Goal: Task Accomplishment & Management: Manage account settings

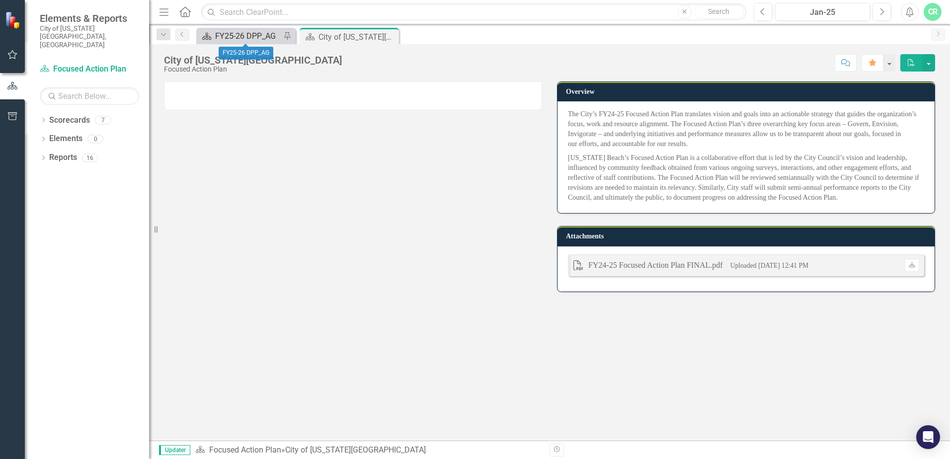
click at [229, 38] on div "FY25-26 DPP_AG" at bounding box center [248, 36] width 66 height 12
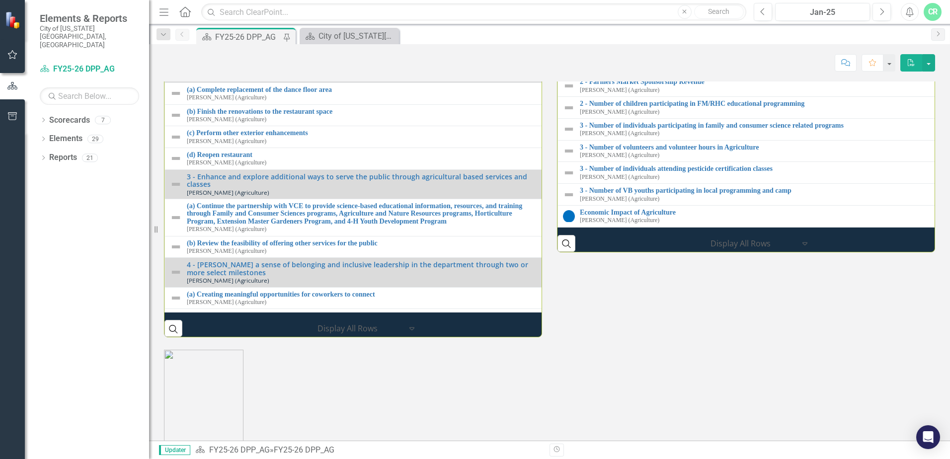
scroll to position [1002, 0]
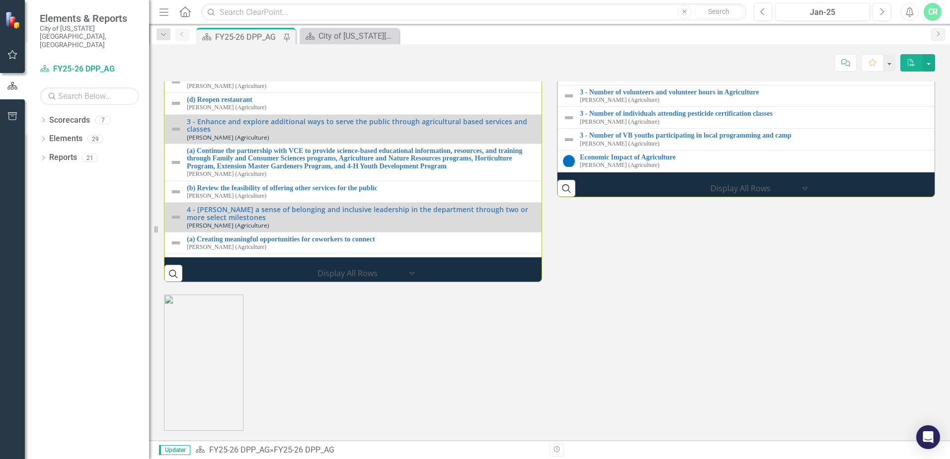
click at [672, 9] on link "2 - Farmers Market Tenant Lease Payments" at bounding box center [758, 4] width 356 height 7
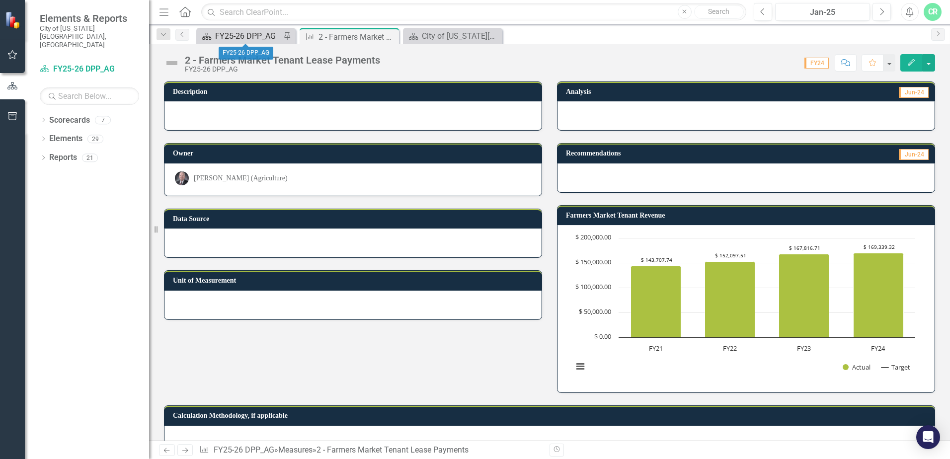
click at [233, 28] on div "Scorecard FY25-26 DPP_AG Pin" at bounding box center [245, 36] width 99 height 16
click at [259, 30] on div "FY25-26 DPP_AG" at bounding box center [248, 36] width 66 height 12
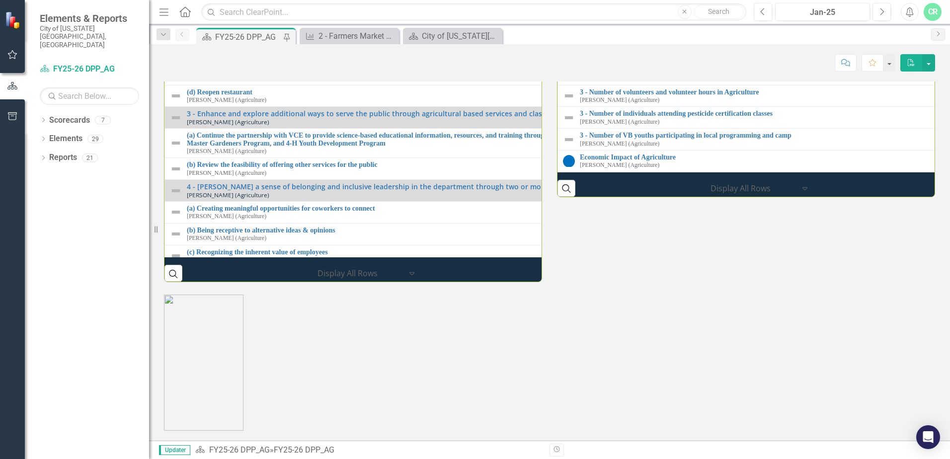
scroll to position [1002, 0]
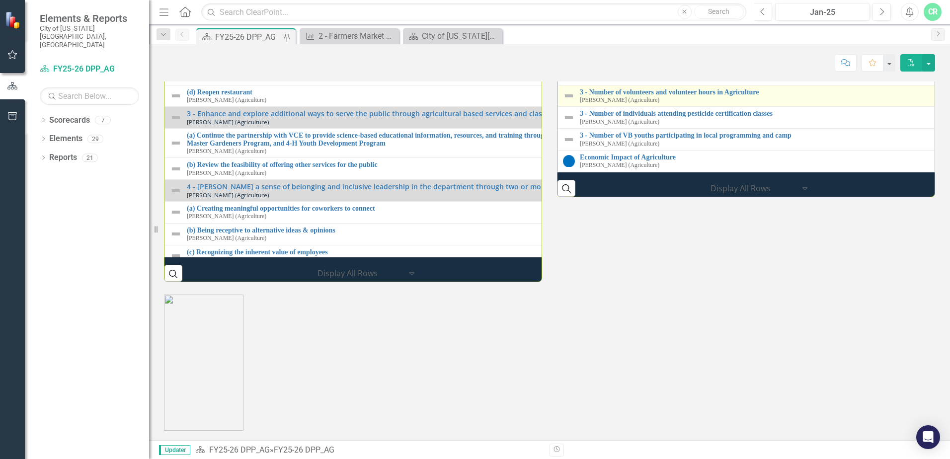
click at [724, 104] on div "3 - Number of volunteers and volunteer hours in Agriculture [PERSON_NAME] (Agri…" at bounding box center [949, 95] width 738 height 15
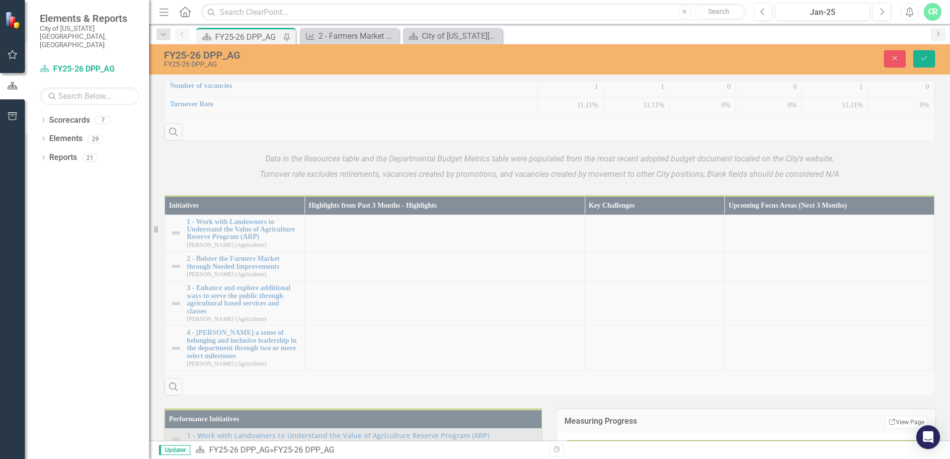
scroll to position [357, 0]
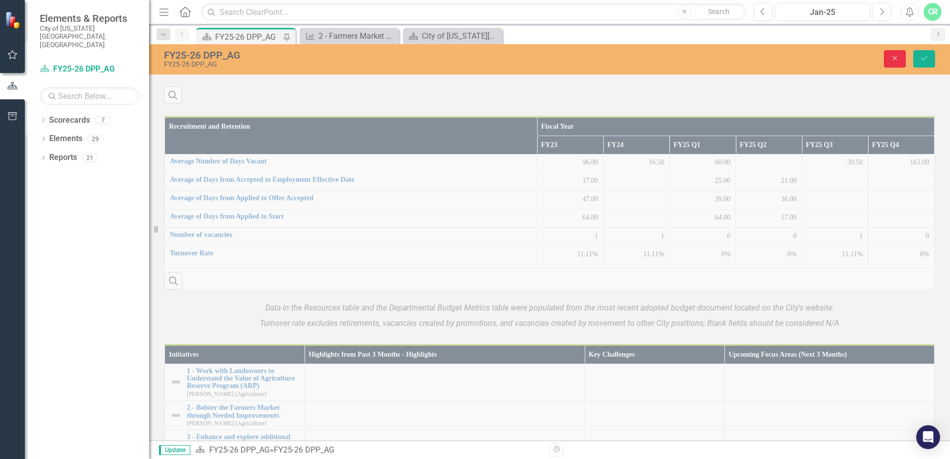
click at [896, 59] on icon "Close" at bounding box center [894, 58] width 9 height 7
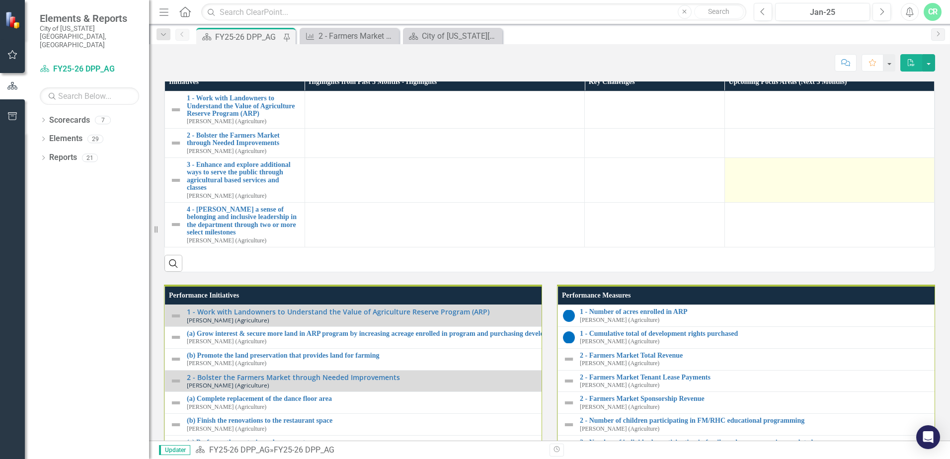
scroll to position [754, 0]
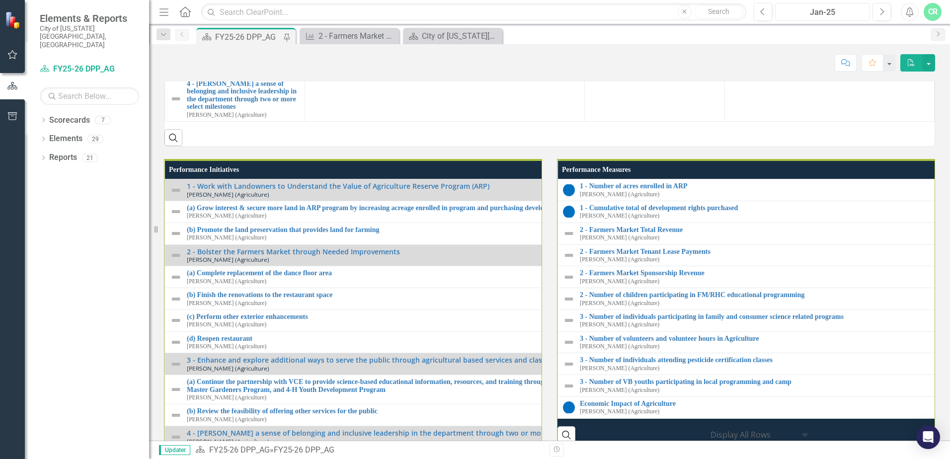
click at [827, 13] on div "Jan-25" at bounding box center [822, 12] width 88 height 12
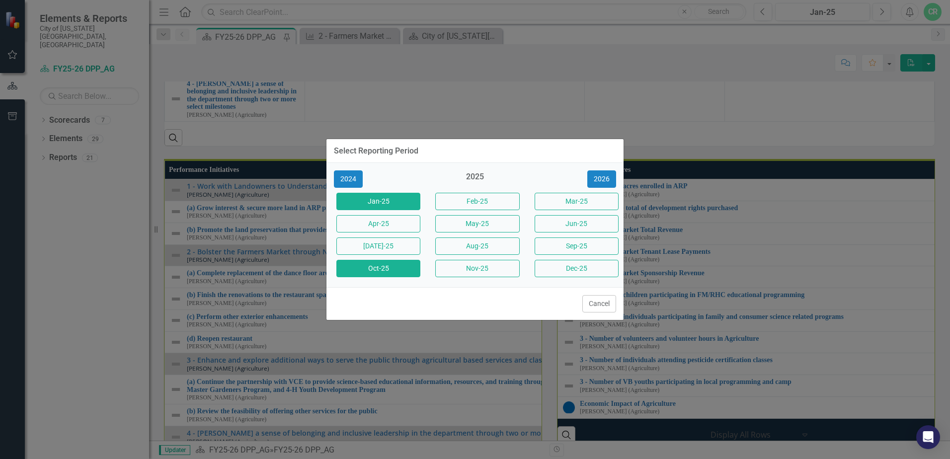
click at [388, 273] on button "Oct-25" at bounding box center [378, 268] width 84 height 17
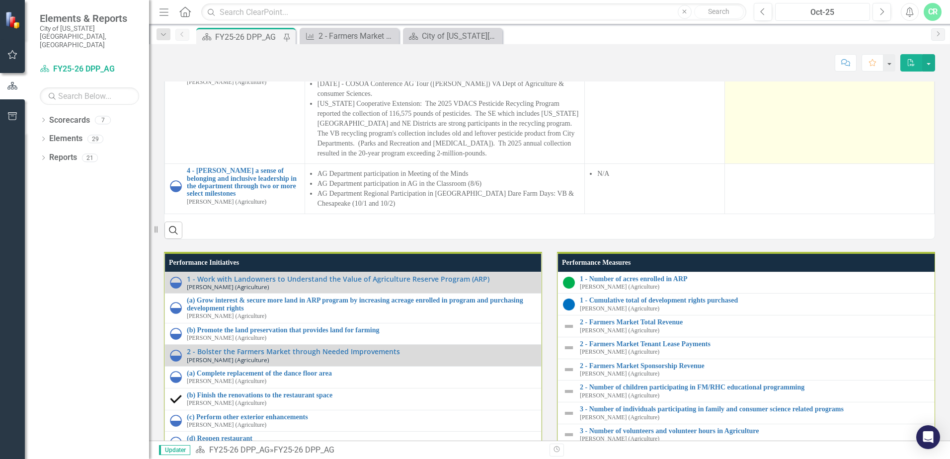
scroll to position [795, 0]
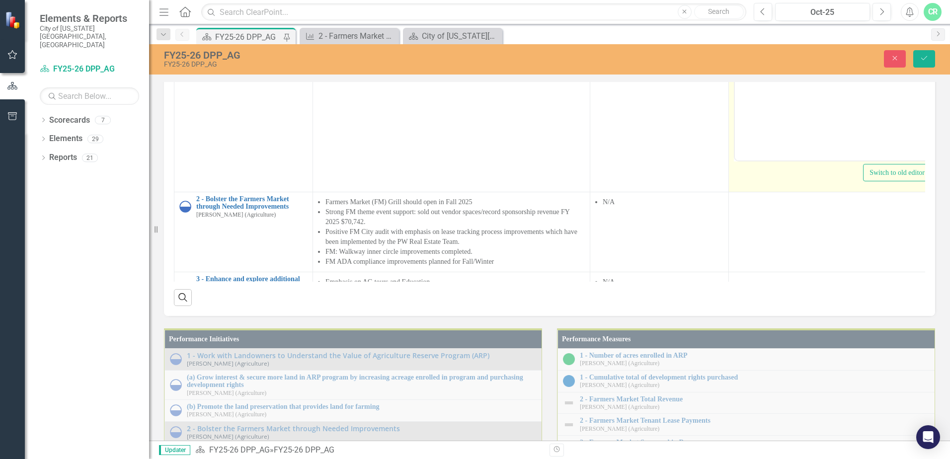
scroll to position [0, 0]
click at [783, 4] on body "Rich Text Area. Press ALT-0 for help." at bounding box center [832, 61] width 195 height 149
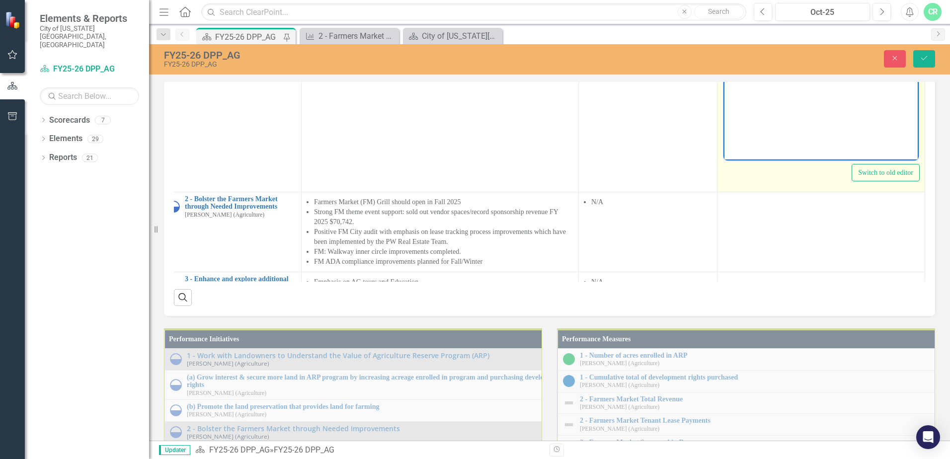
scroll to position [0, 16]
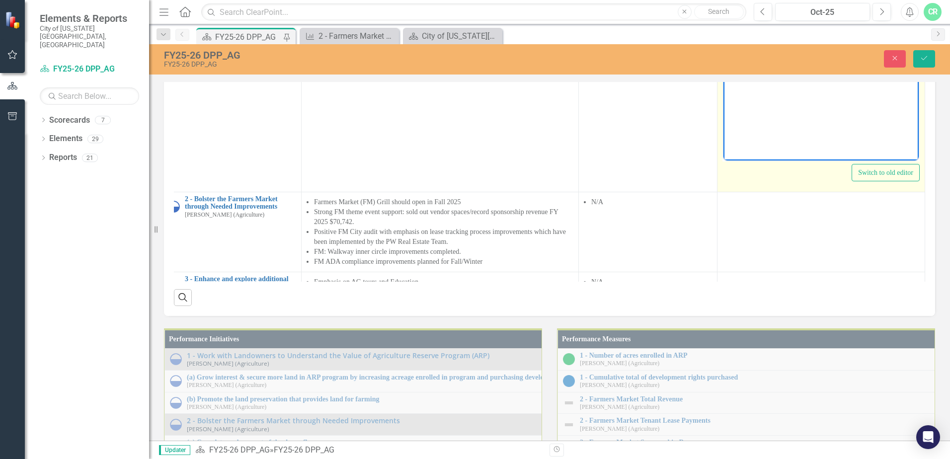
click at [757, 21] on p "New staff in place, working on meeting the 300 acre goal for this fiscal year. …" at bounding box center [821, 8] width 190 height 36
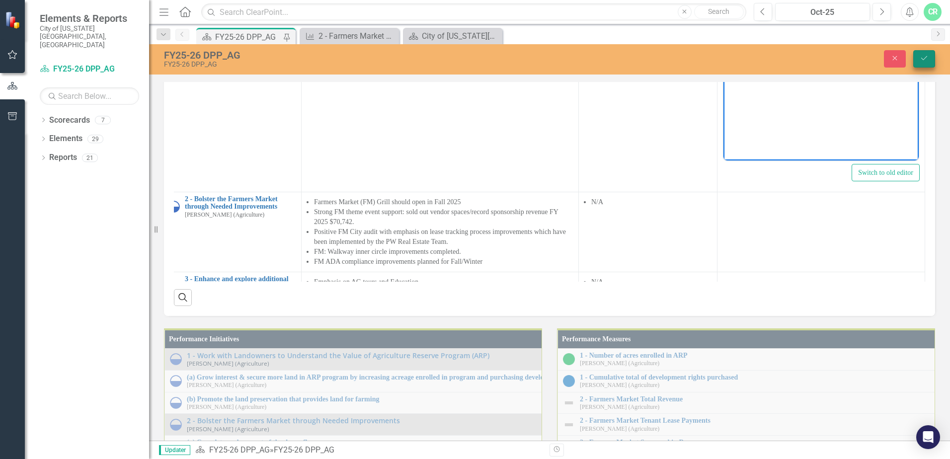
click at [922, 57] on icon "Save" at bounding box center [923, 58] width 9 height 7
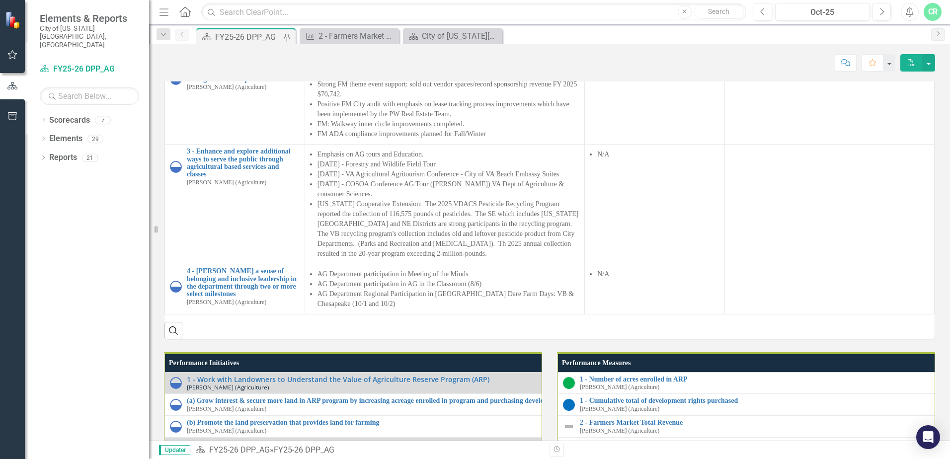
scroll to position [844, 0]
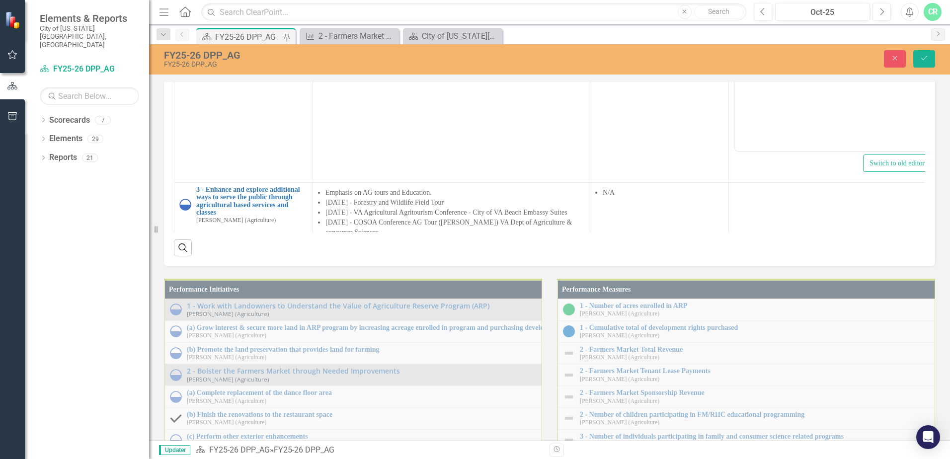
scroll to position [0, 0]
click at [767, 4] on body "Rich Text Area. Press ALT-0 for help." at bounding box center [832, 52] width 195 height 149
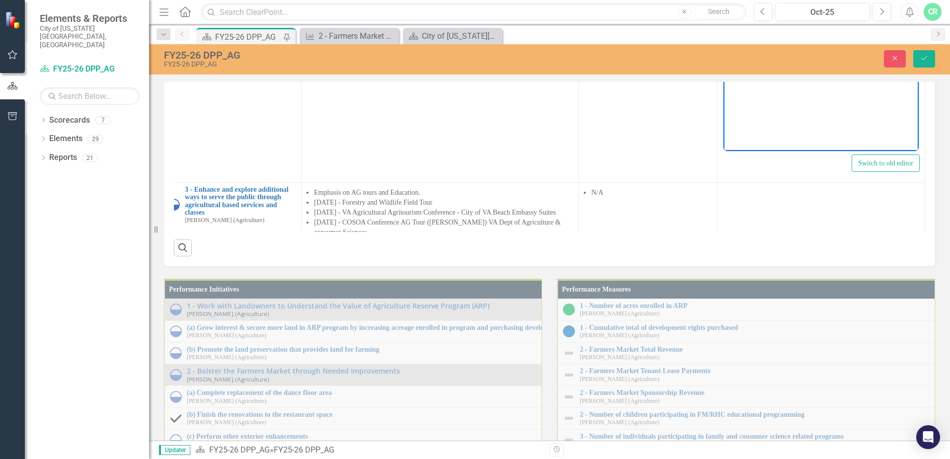
scroll to position [0, 15]
click at [927, 56] on icon "Save" at bounding box center [923, 58] width 9 height 7
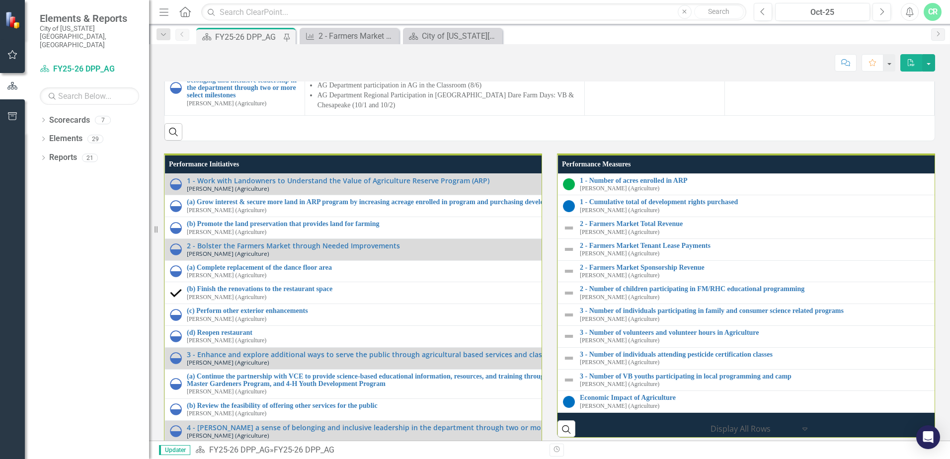
scroll to position [795, 0]
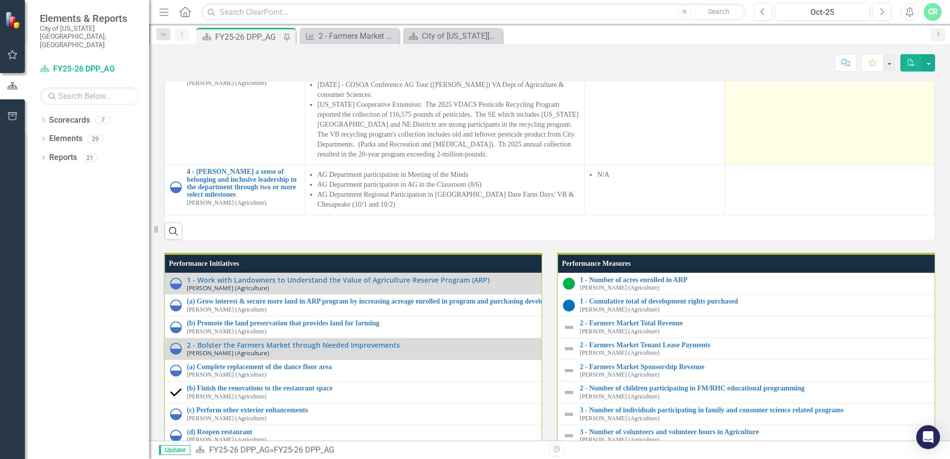
click at [785, 165] on td at bounding box center [829, 105] width 210 height 120
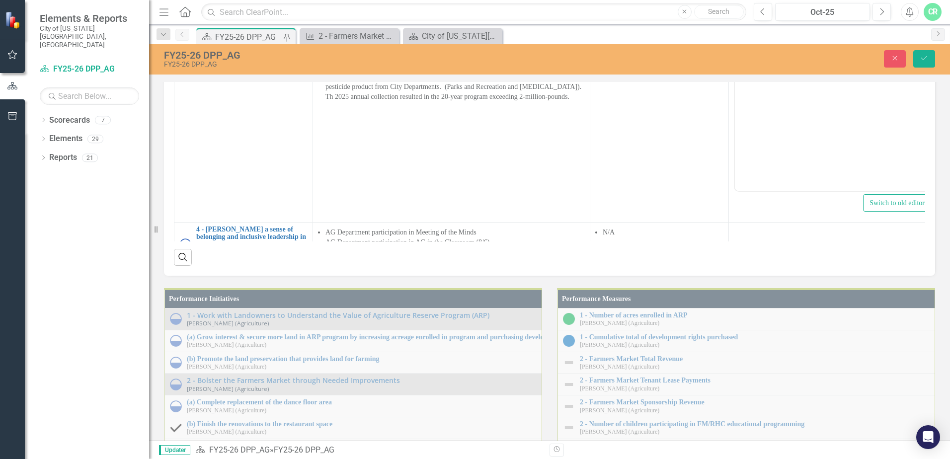
scroll to position [894, 0]
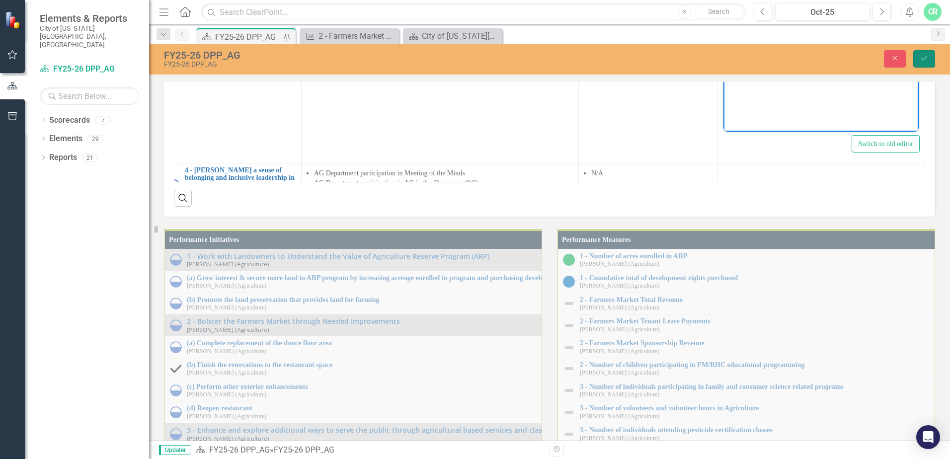
click at [926, 53] on button "Save" at bounding box center [924, 58] width 22 height 17
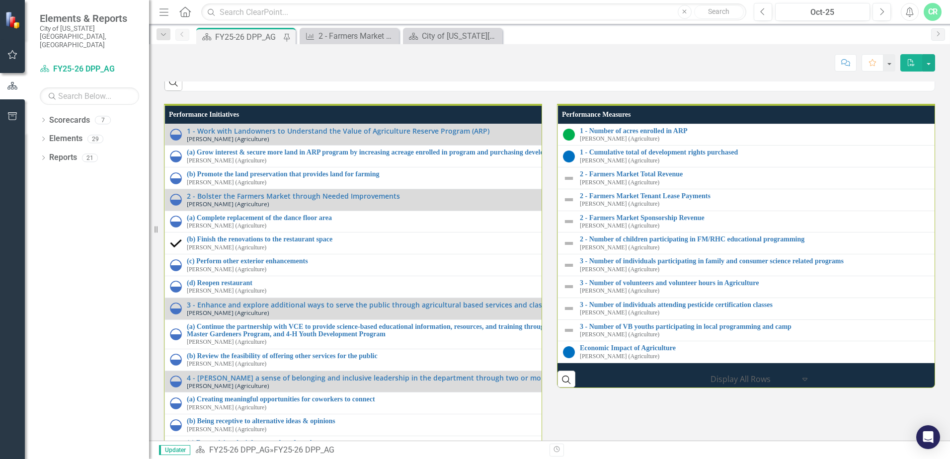
scroll to position [894, 0]
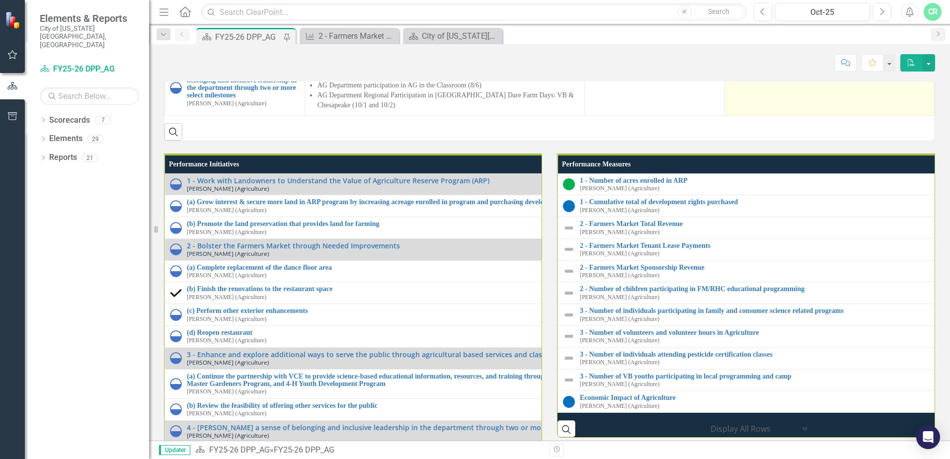
click at [817, 116] on td at bounding box center [829, 91] width 210 height 50
click at [807, 116] on td at bounding box center [829, 91] width 210 height 50
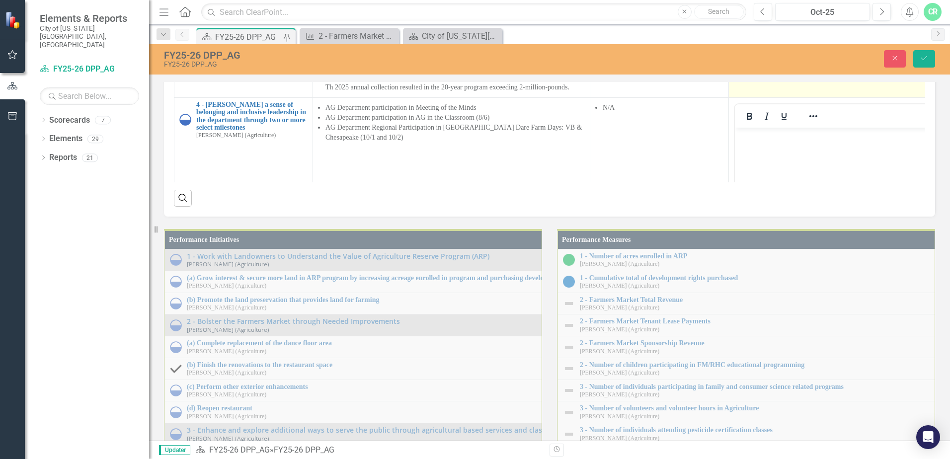
scroll to position [149, 0]
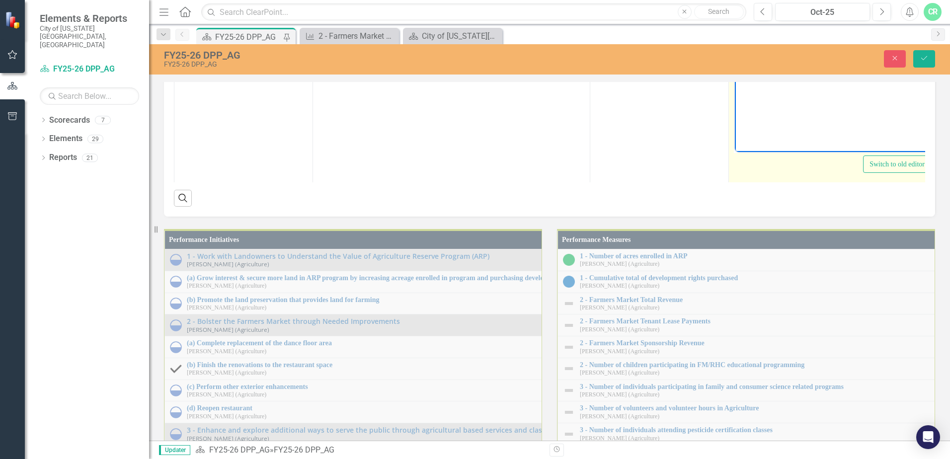
click at [770, 0] on body "Rich Text Area. Press ALT-0 for help." at bounding box center [832, 53] width 195 height 149
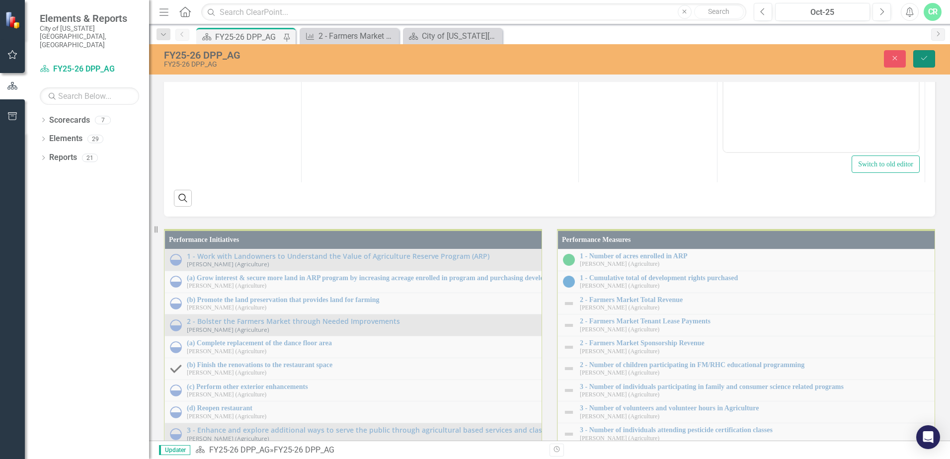
drag, startPoint x: 927, startPoint y: 60, endPoint x: 4, endPoint y: 78, distance: 923.1
click at [927, 60] on icon "Save" at bounding box center [923, 58] width 9 height 7
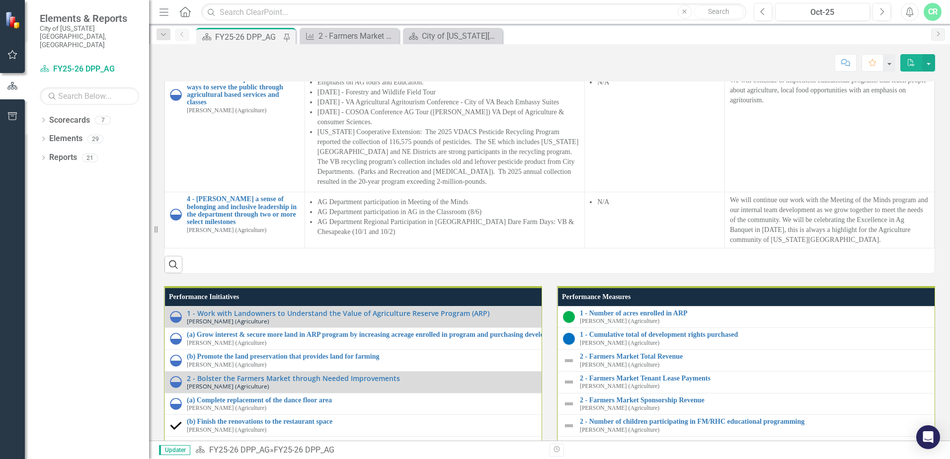
scroll to position [745, 0]
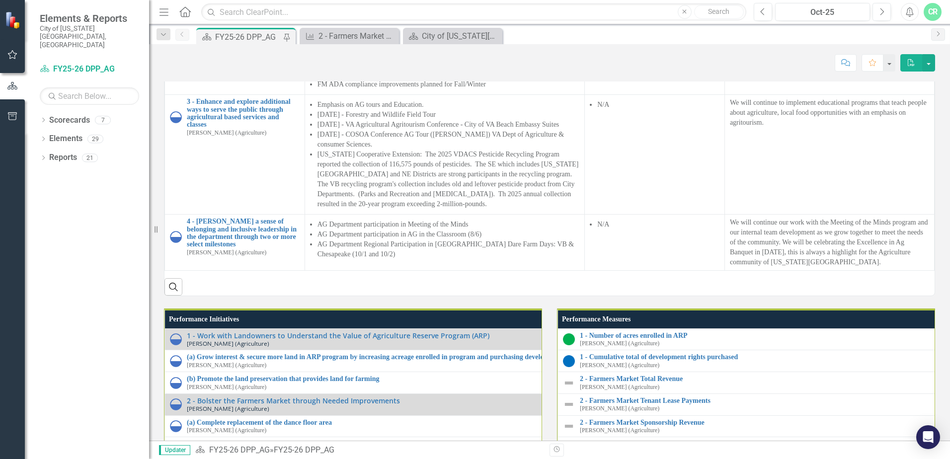
drag, startPoint x: 725, startPoint y: 182, endPoint x: 745, endPoint y: 190, distance: 21.6
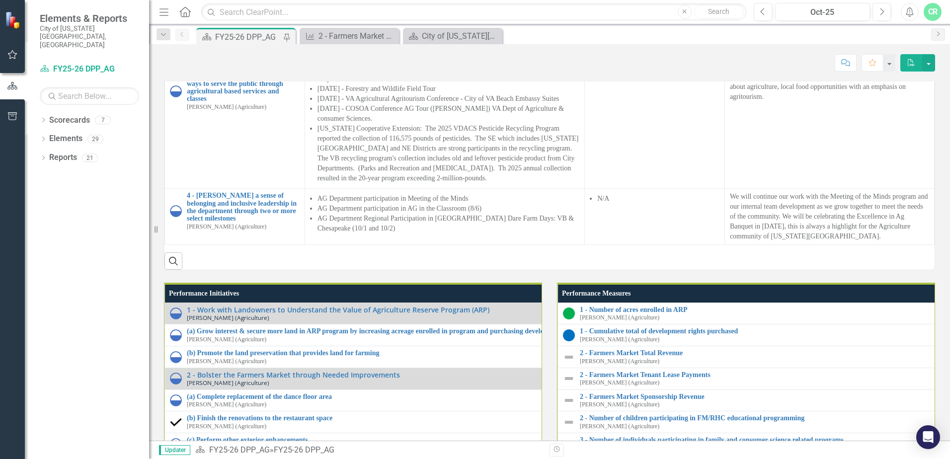
scroll to position [795, 0]
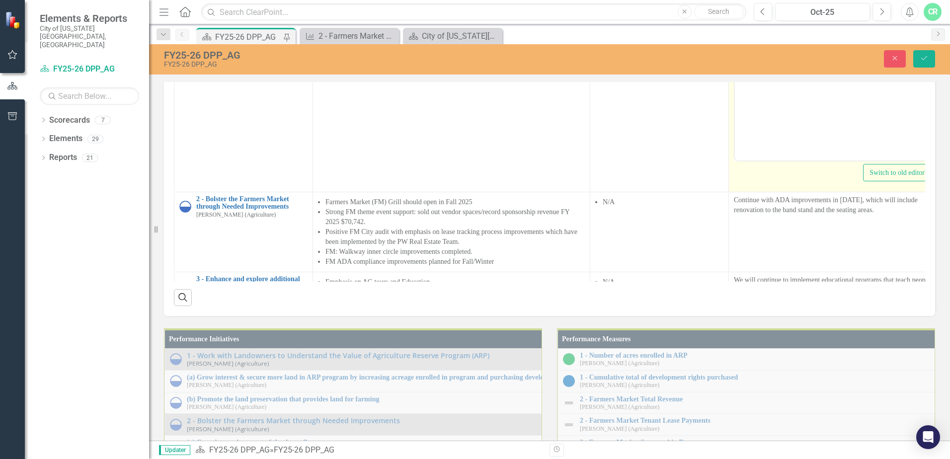
scroll to position [0, 0]
click at [737, 0] on p "New staff in place, working on meeting the 300 acre goal for this fiscal year. …" at bounding box center [832, 8] width 190 height 36
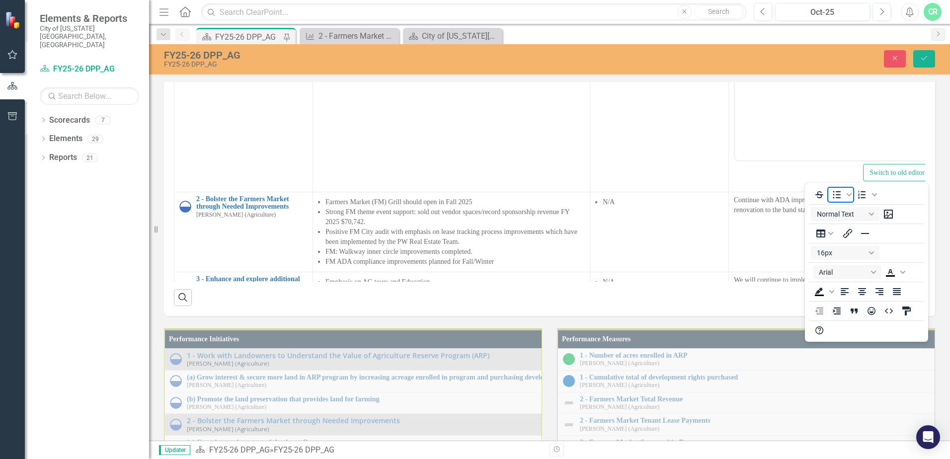
click at [838, 193] on icon "Bullet list" at bounding box center [837, 195] width 12 height 12
click at [922, 61] on icon "Save" at bounding box center [923, 58] width 9 height 7
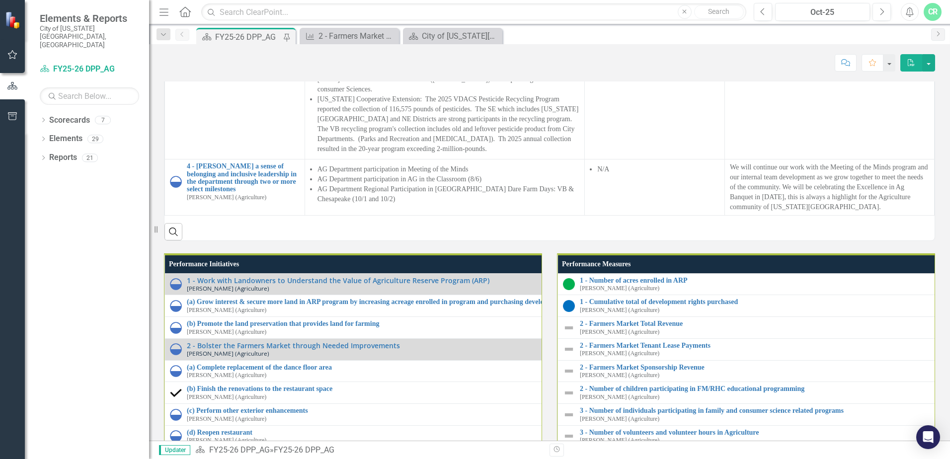
scroll to position [745, 0]
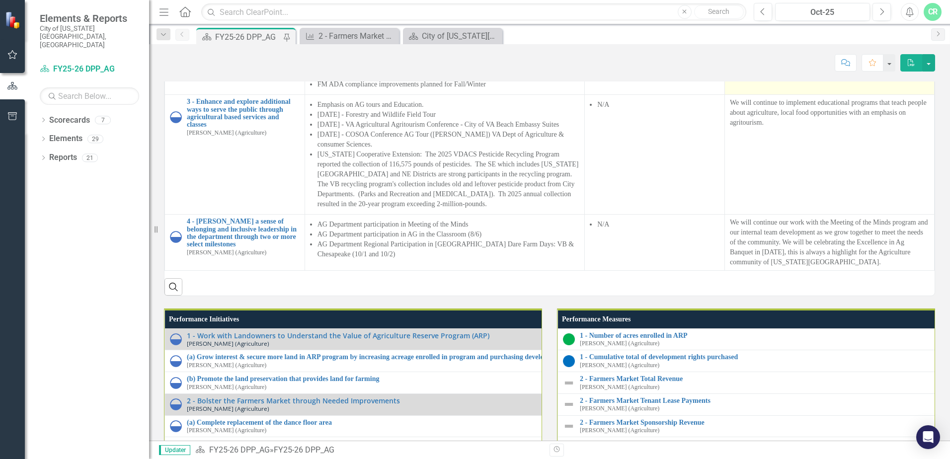
drag, startPoint x: 800, startPoint y: 270, endPoint x: 800, endPoint y: 264, distance: 5.5
click at [800, 95] on td "Continue with ADA improvements in [DATE], which will include renovation to the …" at bounding box center [829, 55] width 210 height 80
click at [772, 38] on p "Continue with ADA improvements in [DATE], which will include renovation to the …" at bounding box center [829, 28] width 199 height 20
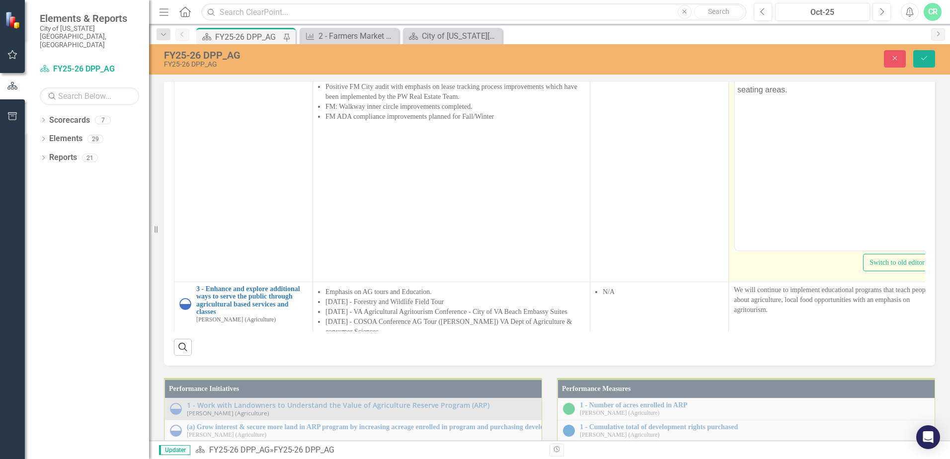
scroll to position [0, 0]
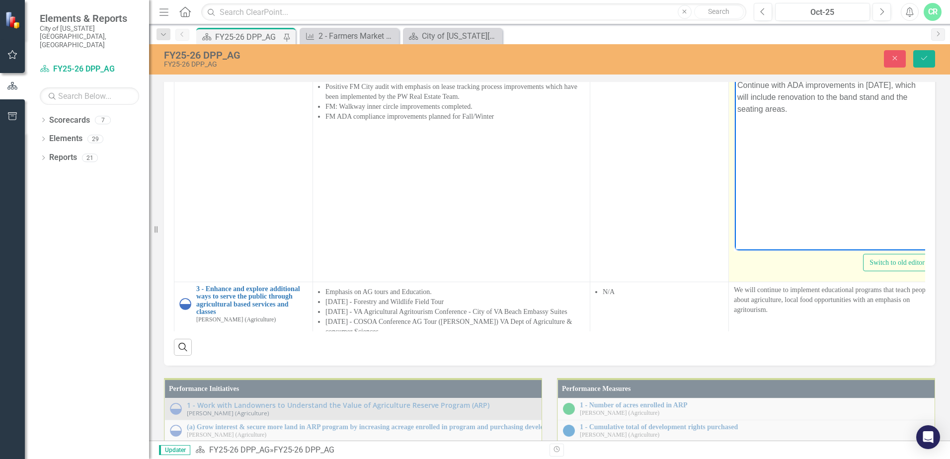
click at [737, 84] on p "Continue with ADA improvements in [DATE], which will include renovation to the …" at bounding box center [832, 97] width 190 height 36
click at [809, 72] on icon "Reveal or hide additional toolbar items" at bounding box center [813, 66] width 12 height 12
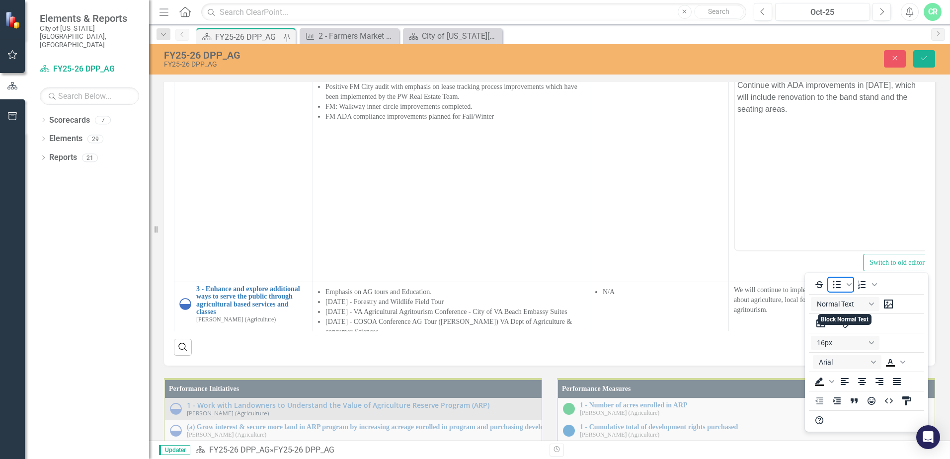
click at [835, 285] on icon "Bullet list" at bounding box center [837, 285] width 12 height 12
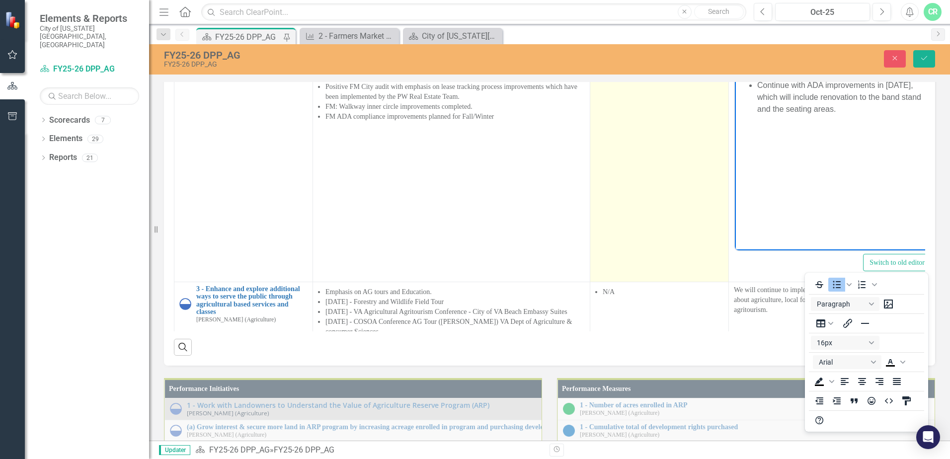
click at [711, 62] on li "N/A" at bounding box center [663, 57] width 121 height 10
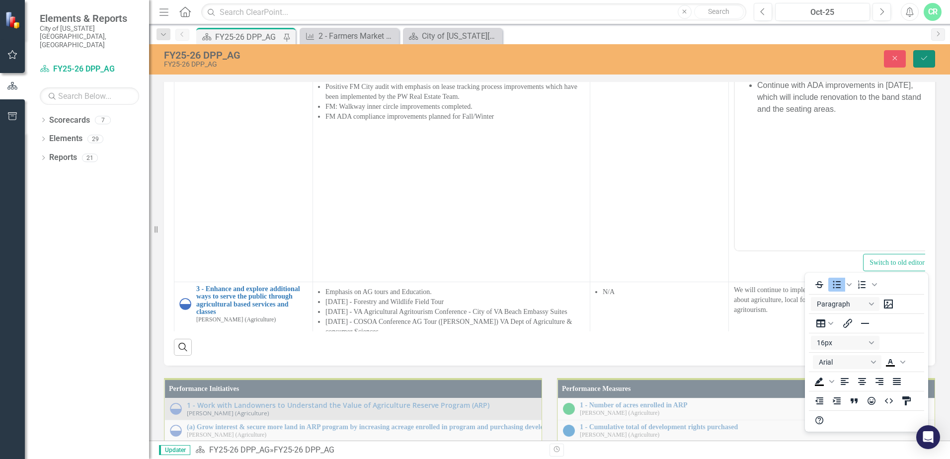
click at [926, 60] on icon "Save" at bounding box center [923, 58] width 9 height 7
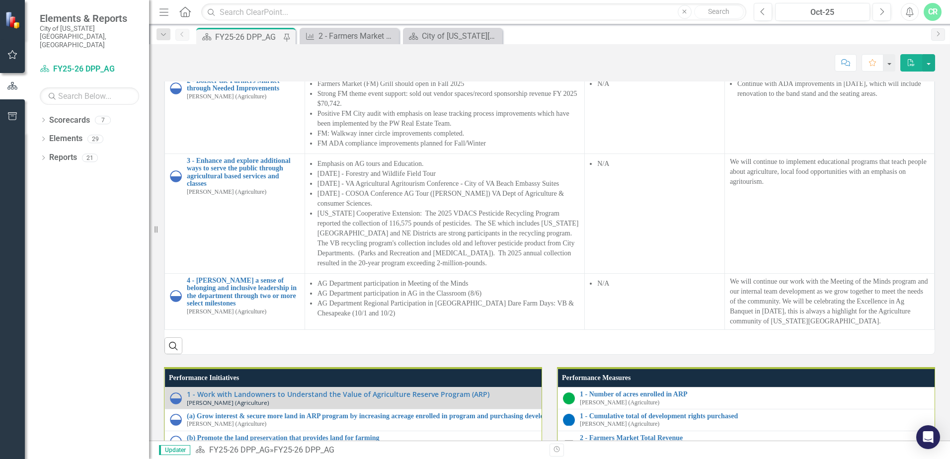
scroll to position [745, 0]
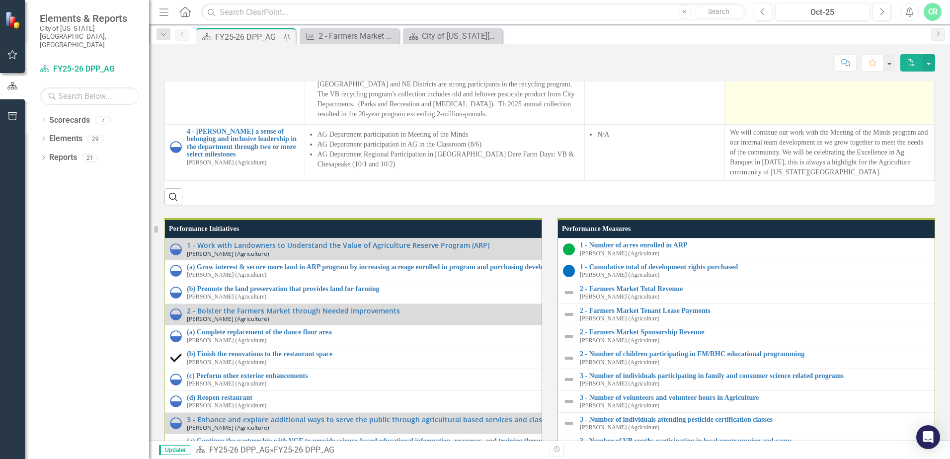
click at [811, 125] on td "We will continue to implement educational programs that teach people about agri…" at bounding box center [829, 65] width 210 height 120
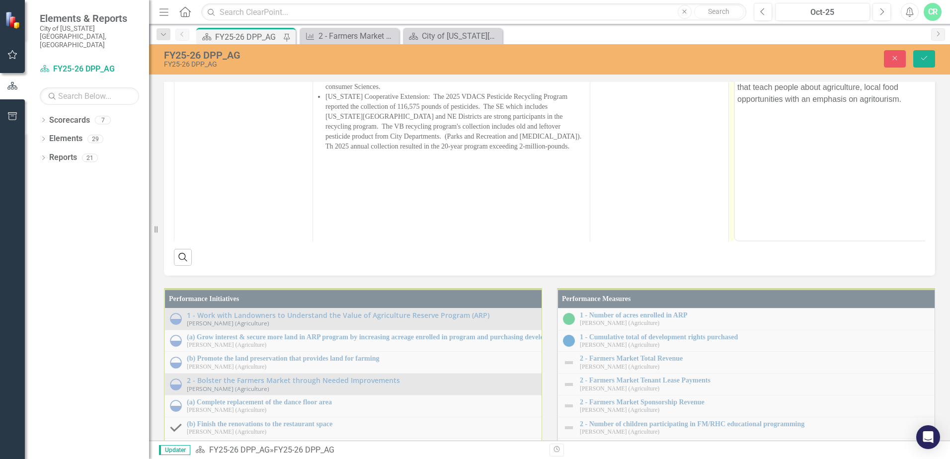
scroll to position [0, 0]
click at [737, 76] on p "We will continue to implement educational programs that teach people about agri…" at bounding box center [832, 87] width 190 height 36
click at [812, 62] on icon "Reveal or hide additional toolbar items" at bounding box center [813, 56] width 12 height 12
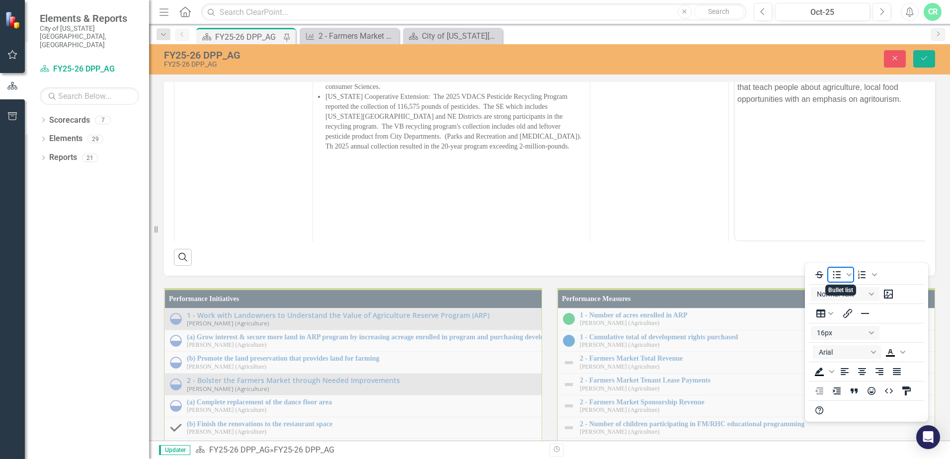
click at [834, 272] on icon "Bullet list" at bounding box center [837, 274] width 8 height 7
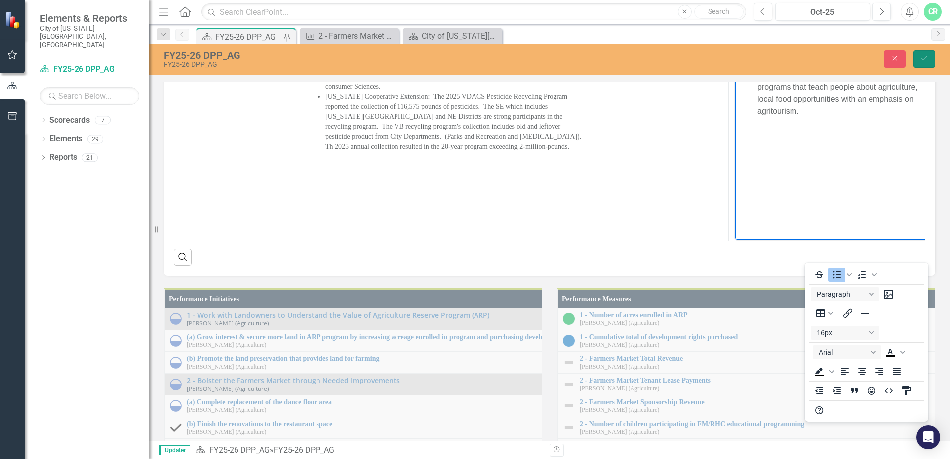
click at [928, 50] on button "Save" at bounding box center [924, 58] width 22 height 17
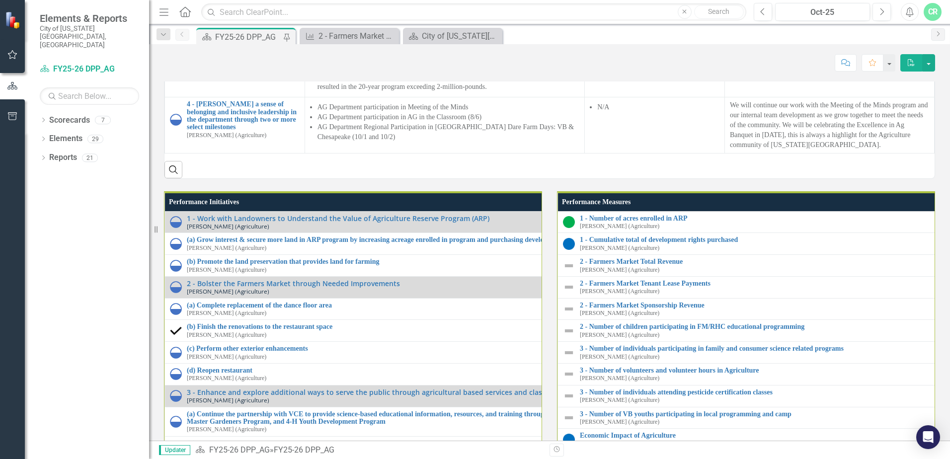
scroll to position [900, 0]
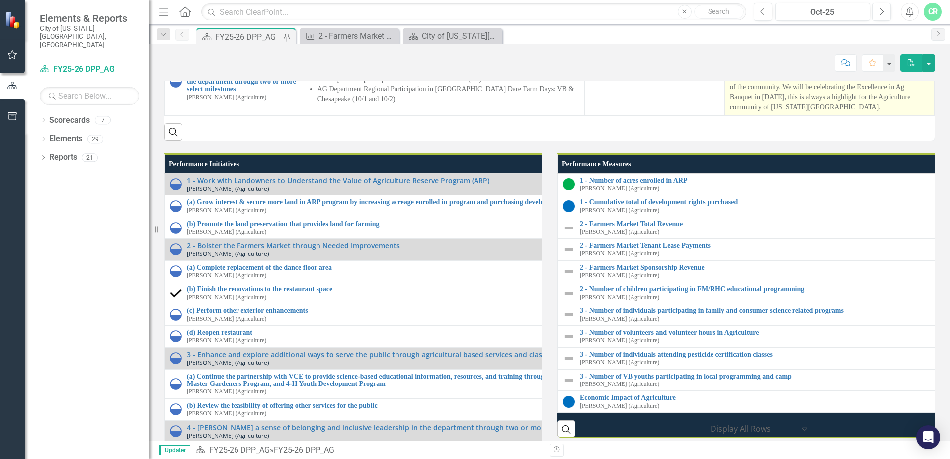
click at [776, 112] on p "We will continue our work with the Meeting of the Minds program and our interna…" at bounding box center [829, 88] width 199 height 50
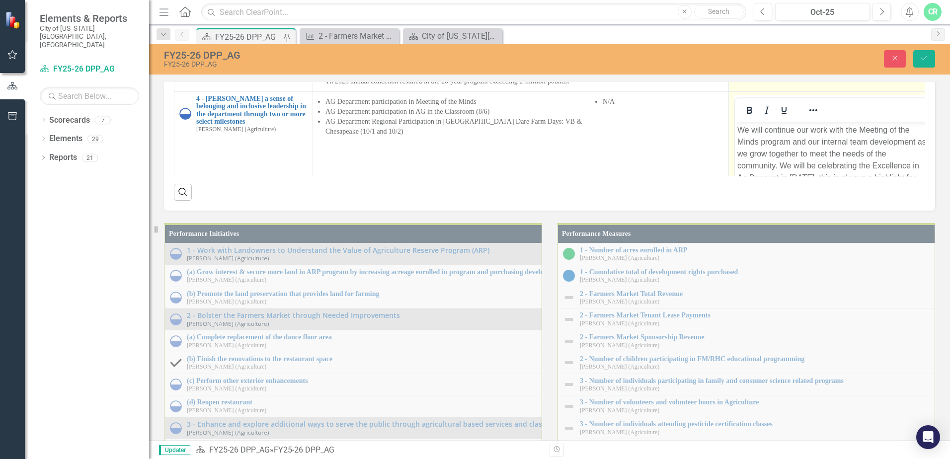
scroll to position [0, 0]
drag, startPoint x: 737, startPoint y: 133, endPoint x: 763, endPoint y: 126, distance: 27.2
click at [737, 133] on p "We will continue our work with the Meeting of the Minds program and our interna…" at bounding box center [832, 165] width 190 height 83
click at [805, 117] on button "Reveal or hide additional toolbar items" at bounding box center [813, 110] width 17 height 14
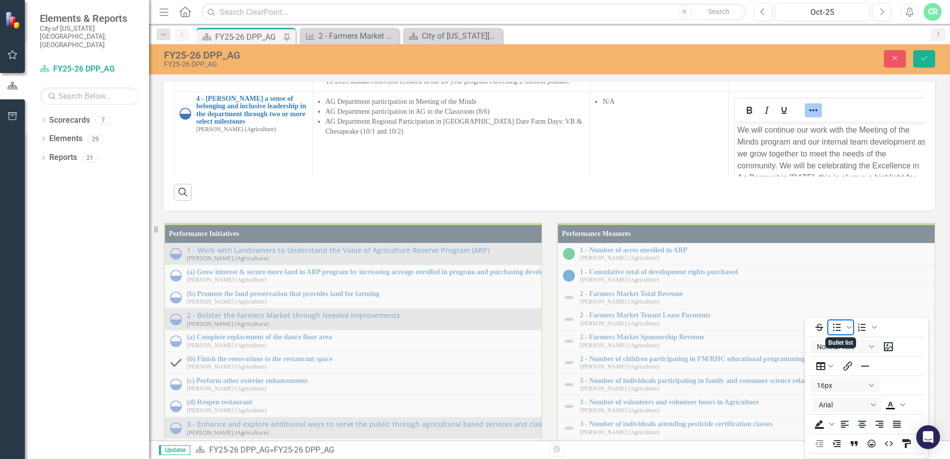
click at [838, 327] on icon "Bullet list" at bounding box center [837, 327] width 8 height 7
click at [927, 62] on icon "Save" at bounding box center [923, 58] width 9 height 7
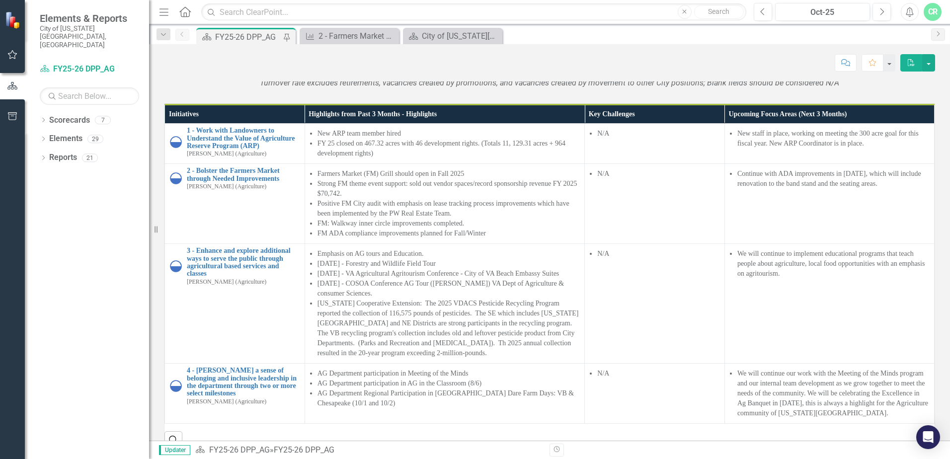
scroll to position [745, 0]
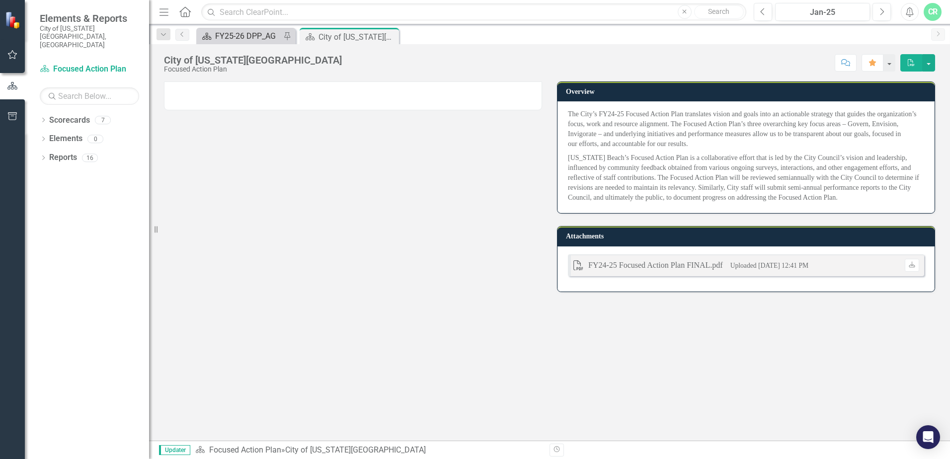
click at [257, 30] on div "FY25-26 DPP_AG" at bounding box center [248, 36] width 66 height 12
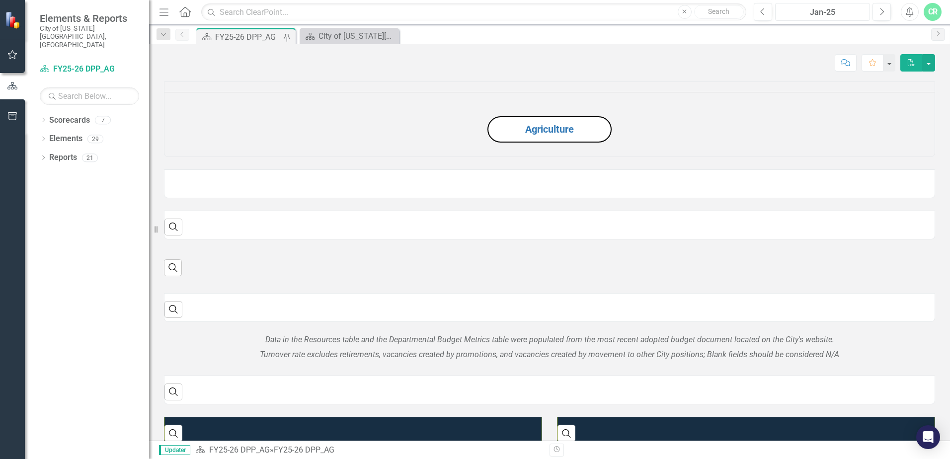
click at [835, 13] on div "Jan-25" at bounding box center [822, 12] width 88 height 12
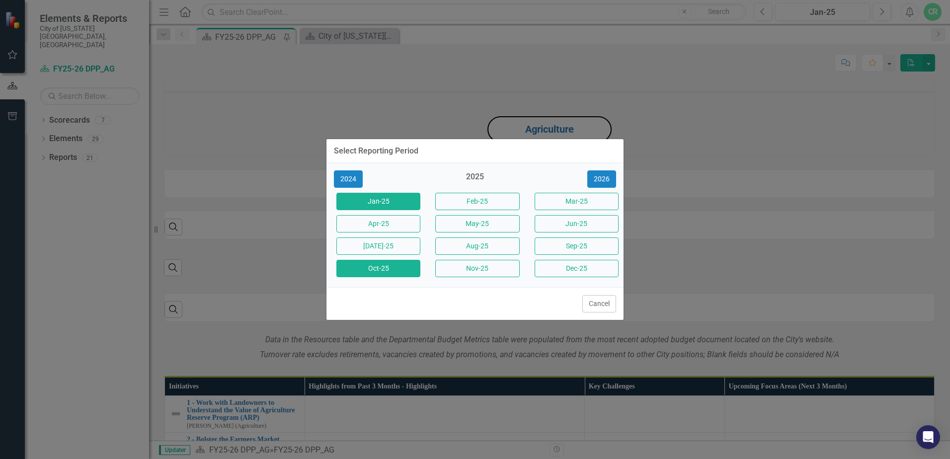
click at [377, 269] on button "Oct-25" at bounding box center [378, 268] width 84 height 17
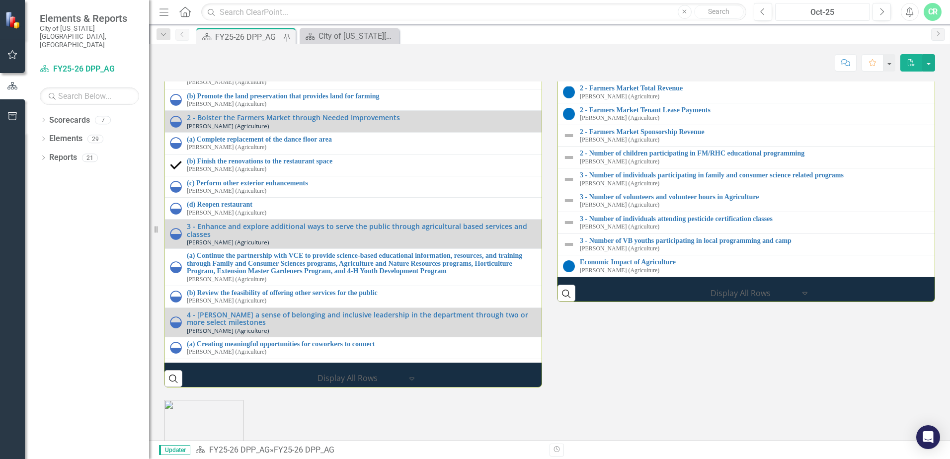
scroll to position [1139, 0]
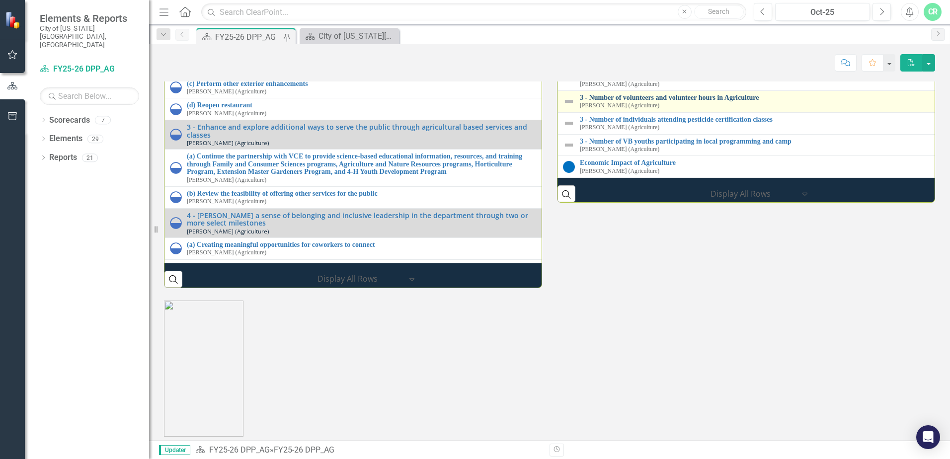
click at [732, 101] on link "3 - Number of volunteers and volunteer hours in Agriculture" at bounding box center [757, 97] width 355 height 7
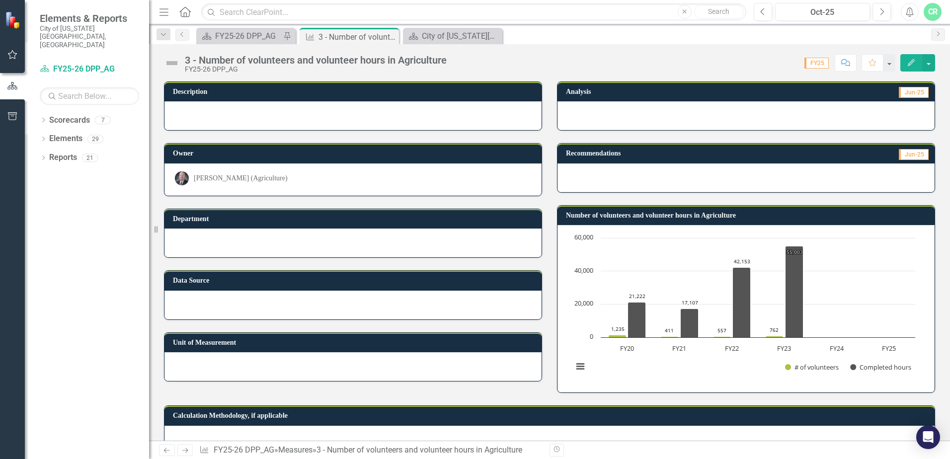
click at [744, 178] on div at bounding box center [745, 177] width 377 height 29
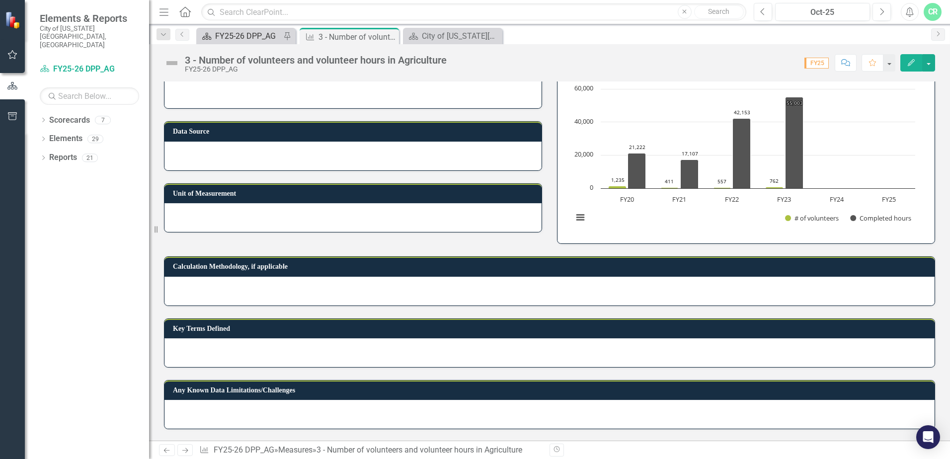
click at [240, 31] on div "FY25-26 DPP_AG" at bounding box center [248, 36] width 66 height 12
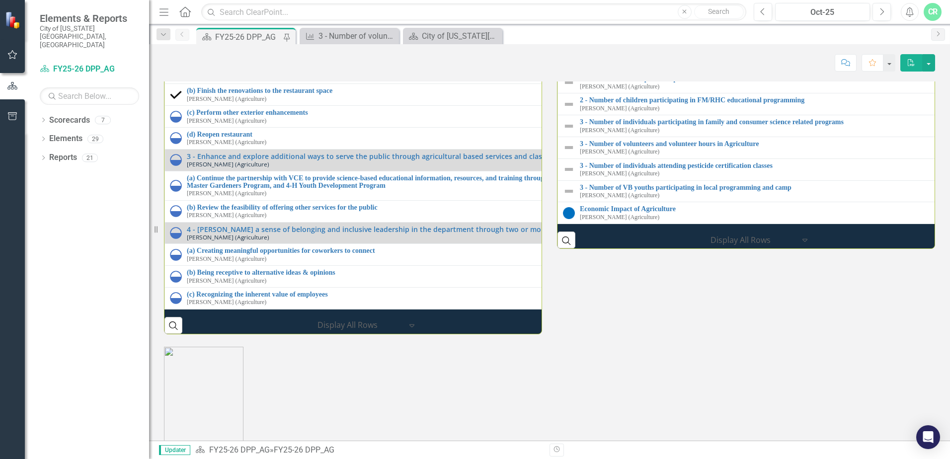
scroll to position [1143, 0]
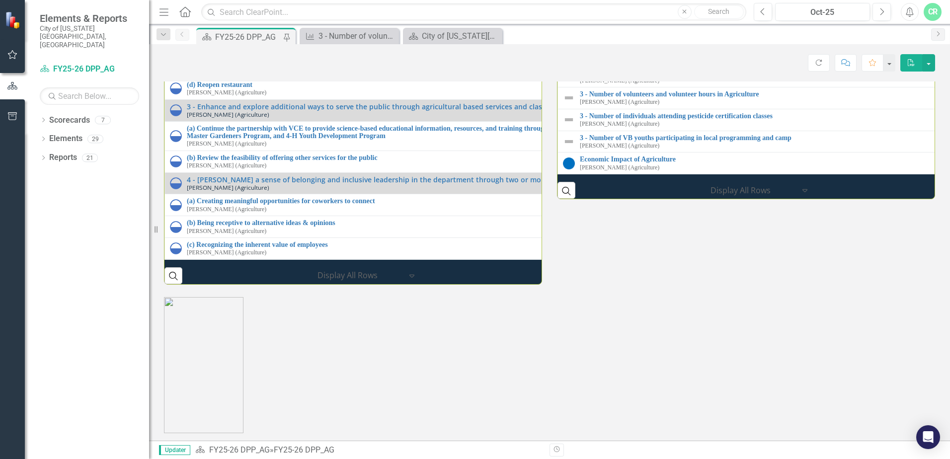
click at [659, 33] on link "2 - Farmers Market Sponsorship Revenue" at bounding box center [950, 28] width 740 height 7
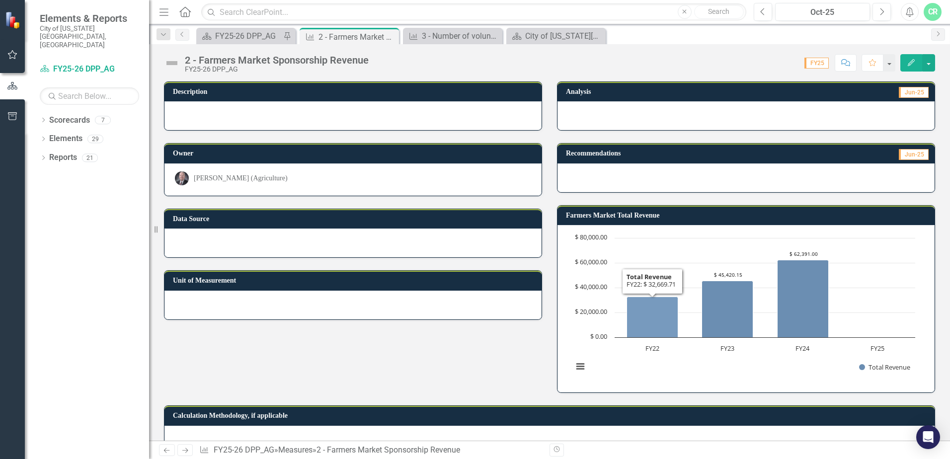
drag, startPoint x: 659, startPoint y: 231, endPoint x: 661, endPoint y: 305, distance: 74.1
click at [661, 305] on icon "FY22, 32,669.71. Total Revenue." at bounding box center [652, 317] width 51 height 41
click at [729, 301] on icon "FY23, 45,420.15. Total Revenue." at bounding box center [727, 309] width 51 height 57
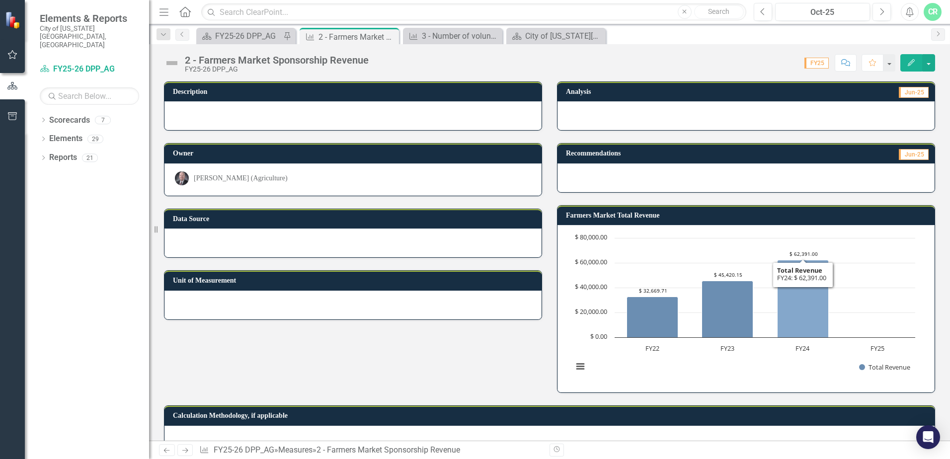
click at [816, 282] on icon "FY24, 62,391. Total Revenue." at bounding box center [802, 298] width 51 height 77
click at [872, 325] on rect "Interactive chart" at bounding box center [744, 307] width 352 height 149
drag, startPoint x: 866, startPoint y: 295, endPoint x: 866, endPoint y: 287, distance: 7.5
click at [866, 289] on rect "Interactive chart" at bounding box center [744, 307] width 352 height 149
click at [866, 287] on rect "Interactive chart" at bounding box center [744, 307] width 352 height 149
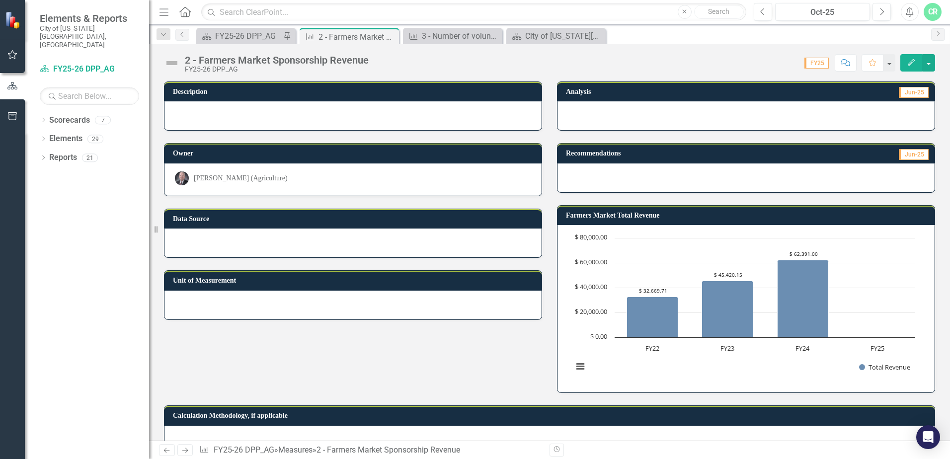
click at [866, 286] on rect "Interactive chart" at bounding box center [744, 307] width 352 height 149
drag, startPoint x: 839, startPoint y: 250, endPoint x: 238, endPoint y: 35, distance: 638.9
click at [238, 35] on div "FY25-26 DPP_AG" at bounding box center [248, 36] width 66 height 12
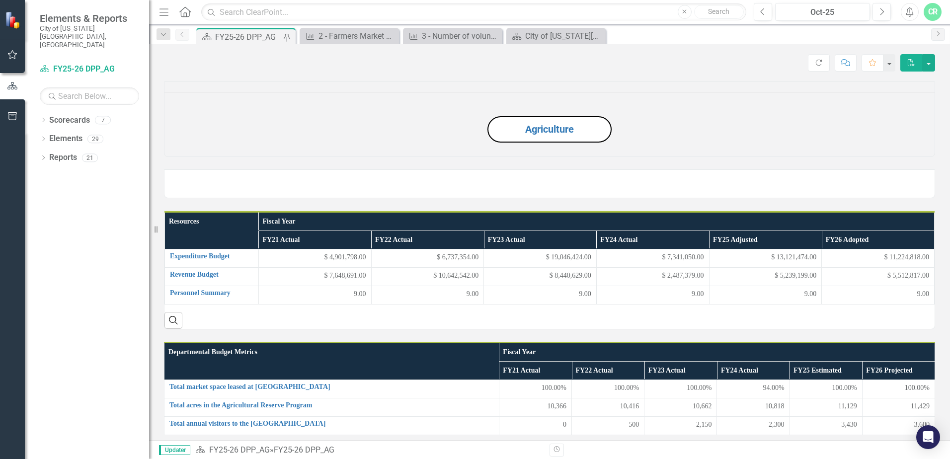
click at [164, 175] on img at bounding box center [164, 175] width 0 height 0
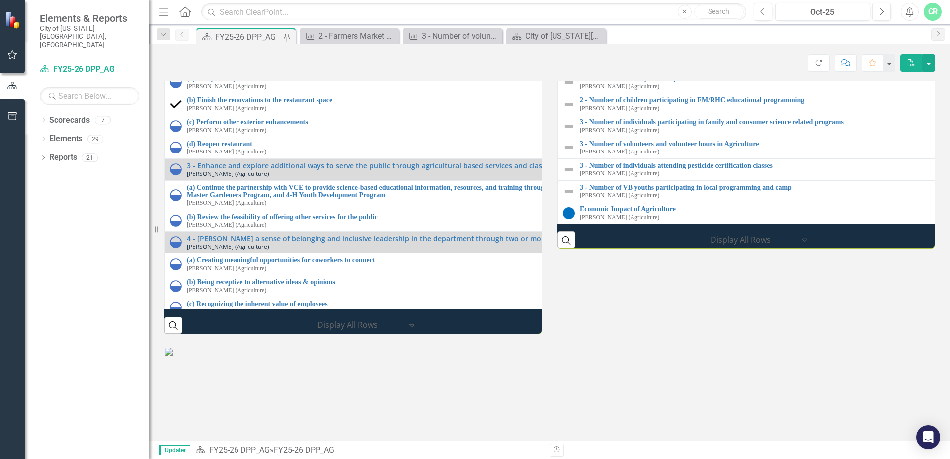
scroll to position [1143, 0]
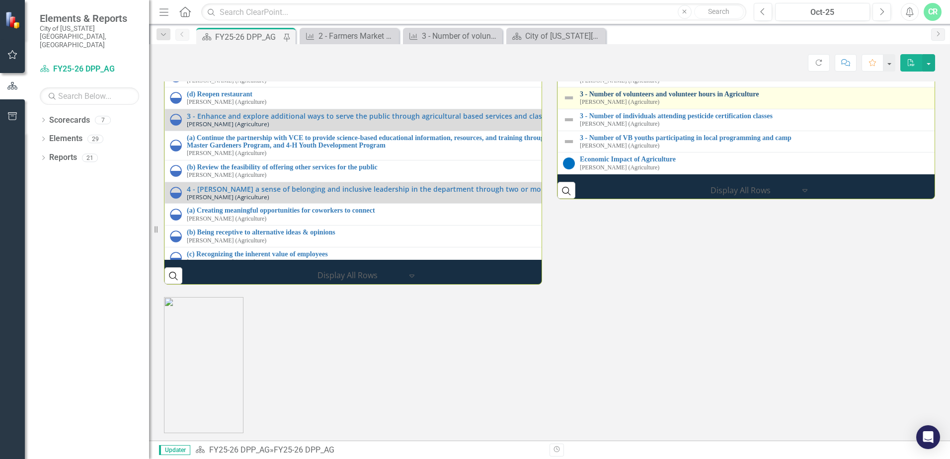
click at [697, 98] on link "3 - Number of volunteers and volunteer hours in Agriculture" at bounding box center [949, 93] width 739 height 7
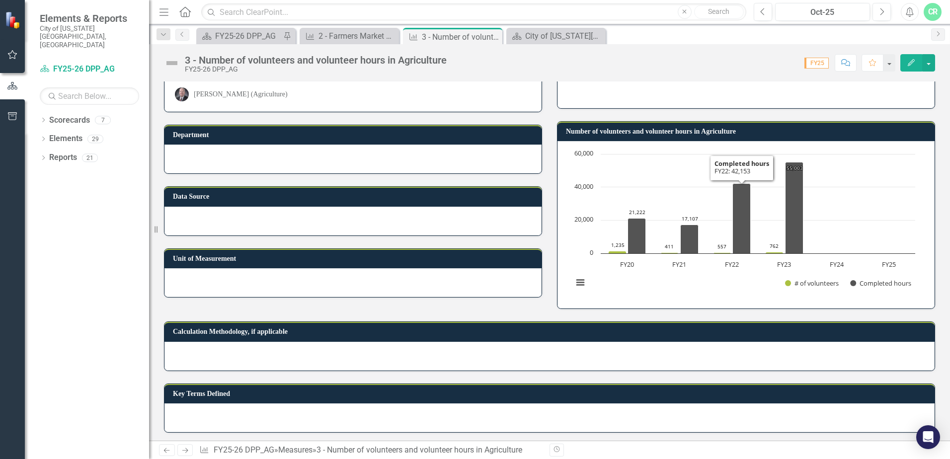
scroll to position [83, 0]
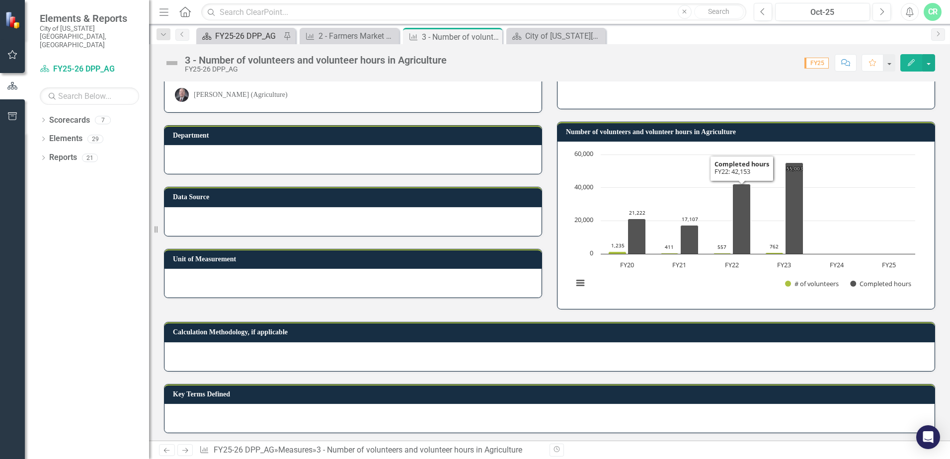
click at [245, 34] on div "FY25-26 DPP_AG" at bounding box center [248, 36] width 66 height 12
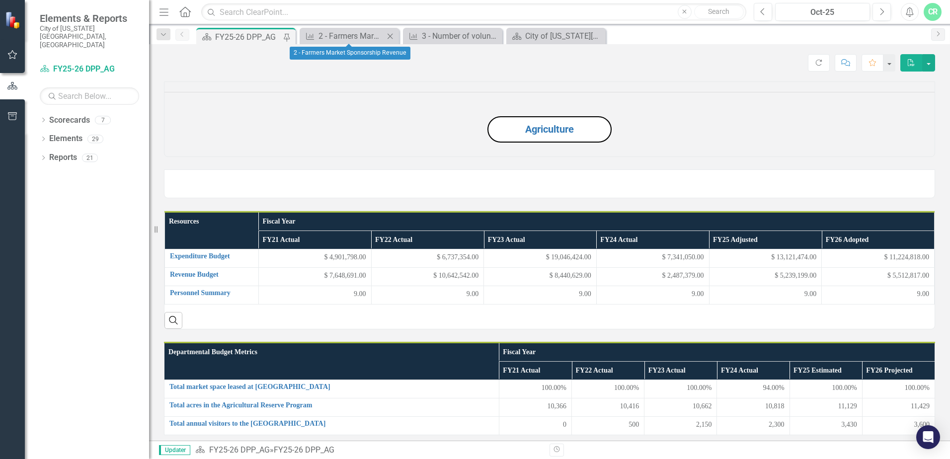
click at [389, 37] on icon "Close" at bounding box center [390, 36] width 10 height 8
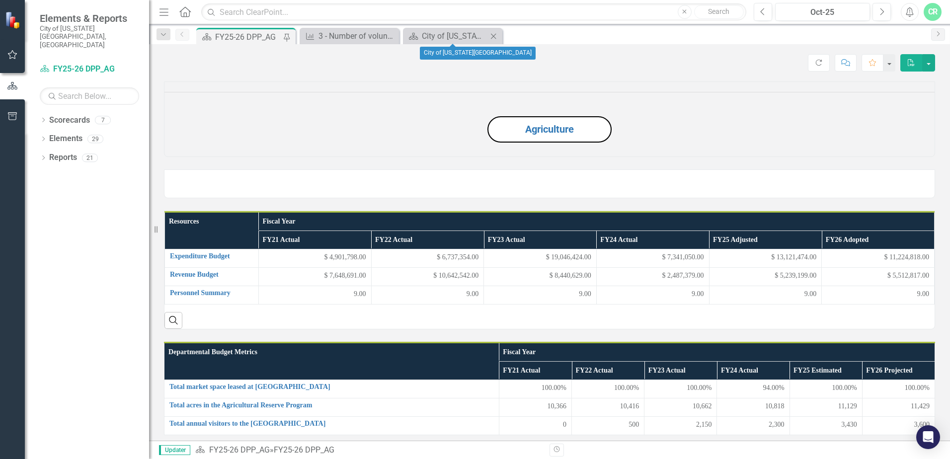
click at [494, 37] on icon "Close" at bounding box center [493, 36] width 10 height 8
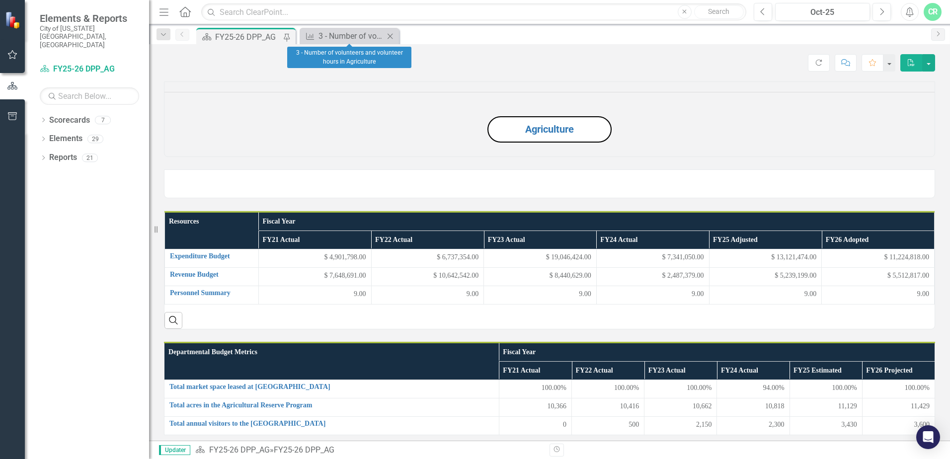
click at [393, 37] on icon "Close" at bounding box center [390, 36] width 10 height 8
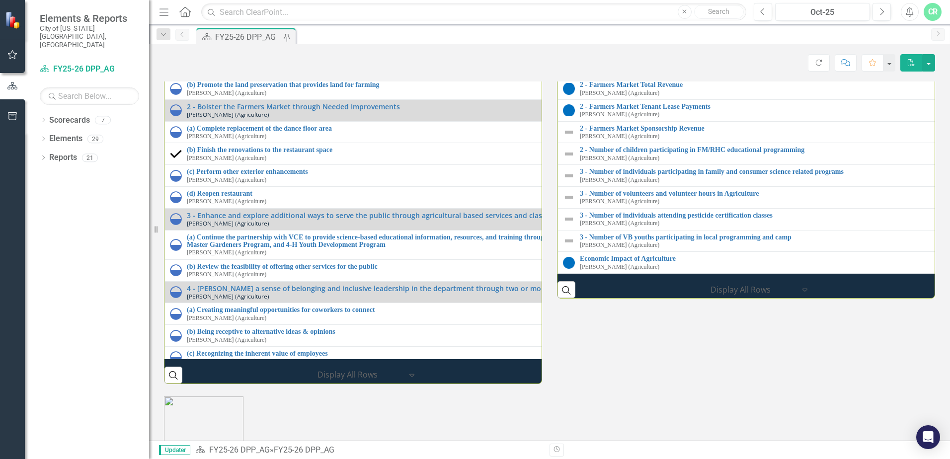
scroll to position [1242, 0]
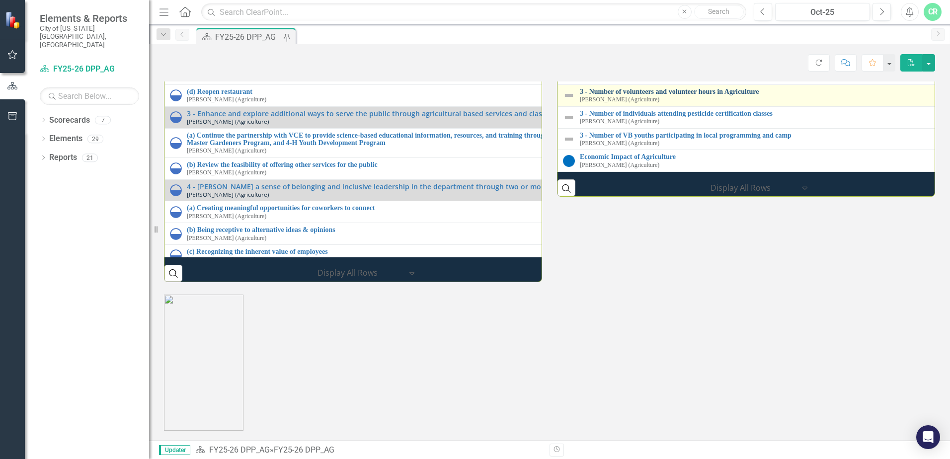
click at [691, 95] on link "3 - Number of volunteers and volunteer hours in Agriculture" at bounding box center [951, 91] width 742 height 7
